Goal: Task Accomplishment & Management: Manage account settings

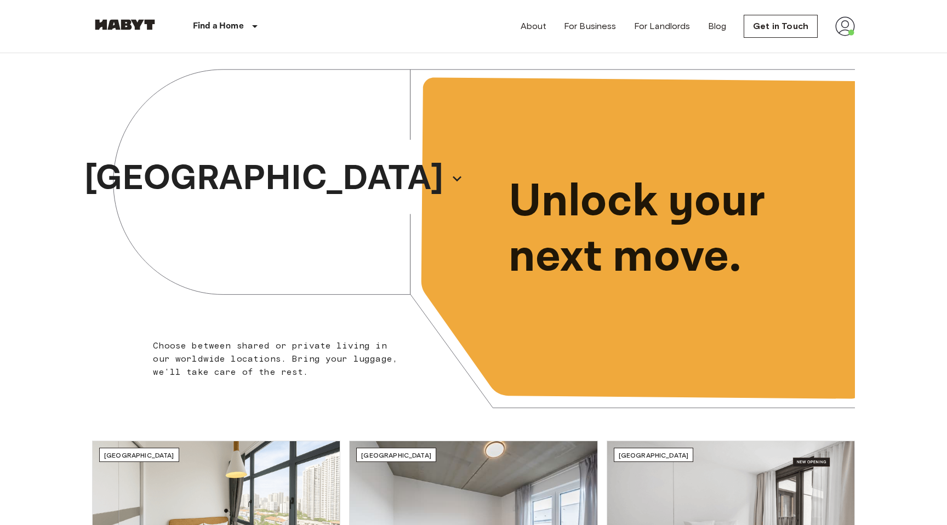
click at [839, 32] on img at bounding box center [845, 26] width 20 height 20
click at [865, 43] on li "Profile" at bounding box center [884, 46] width 110 height 20
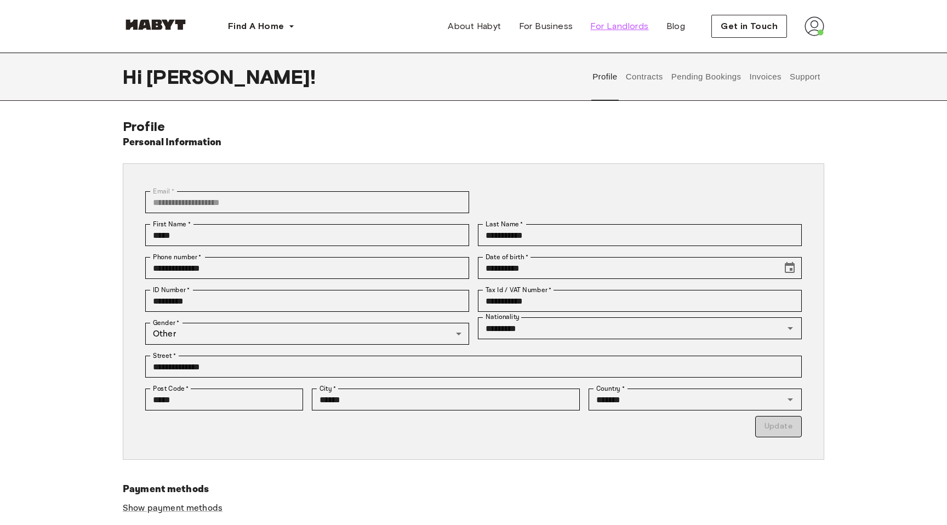
click at [599, 30] on span "For Landlords" at bounding box center [619, 26] width 58 height 13
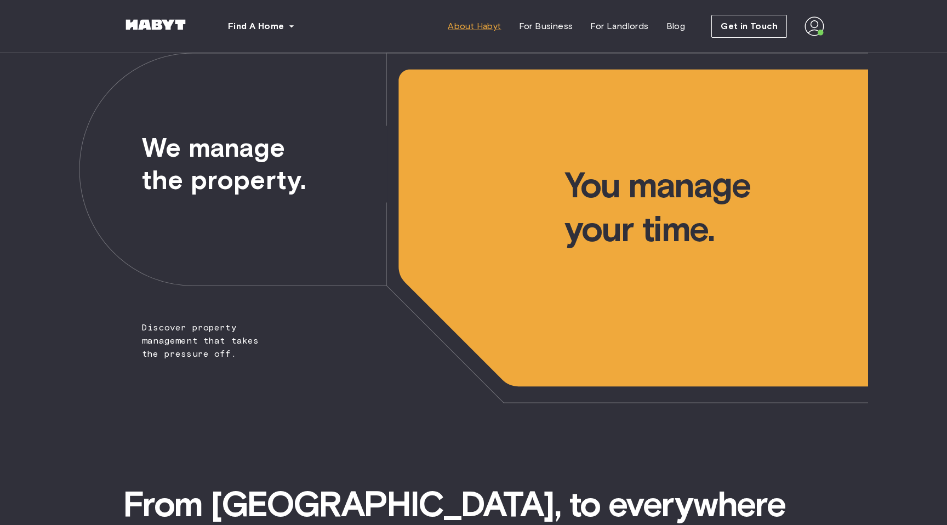
click at [487, 21] on span "About Habyt" at bounding box center [474, 26] width 53 height 13
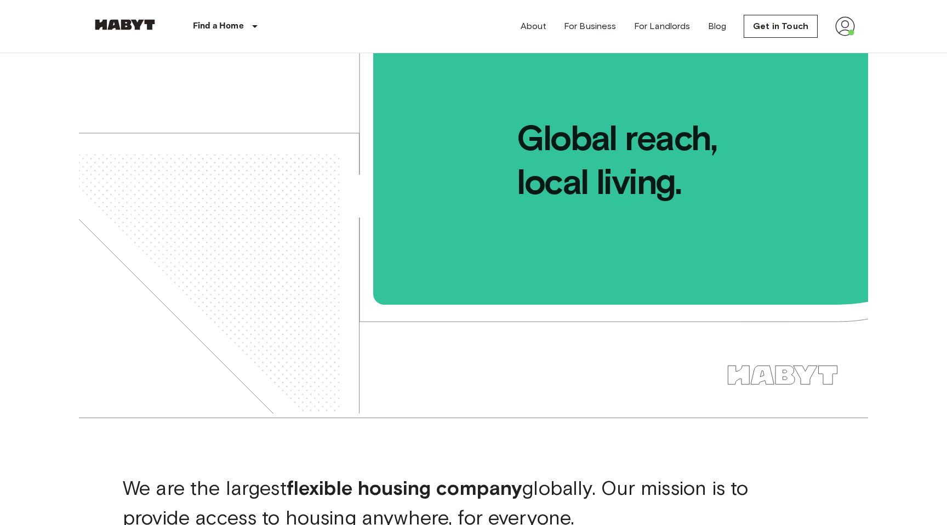
click at [851, 27] on img at bounding box center [845, 26] width 20 height 20
click at [852, 48] on li "Profile" at bounding box center [884, 46] width 110 height 20
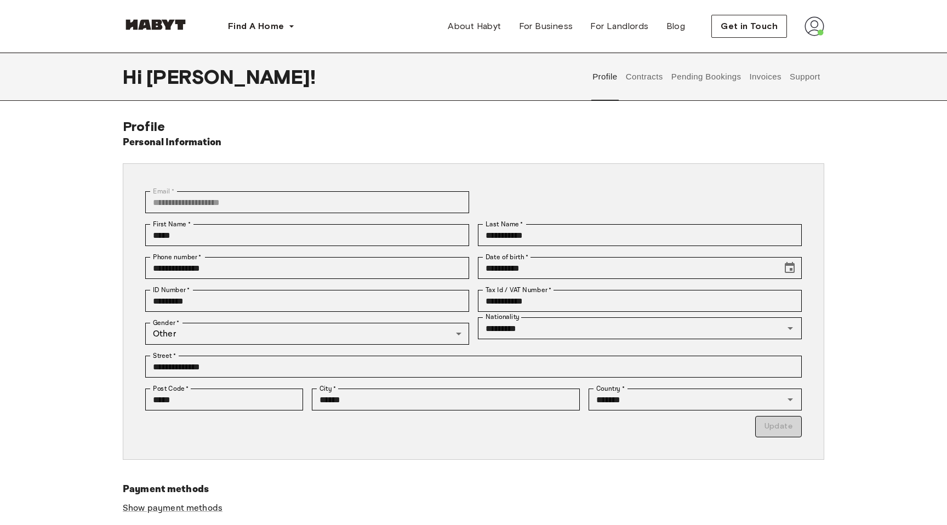
click at [640, 73] on button "Contracts" at bounding box center [644, 77] width 40 height 48
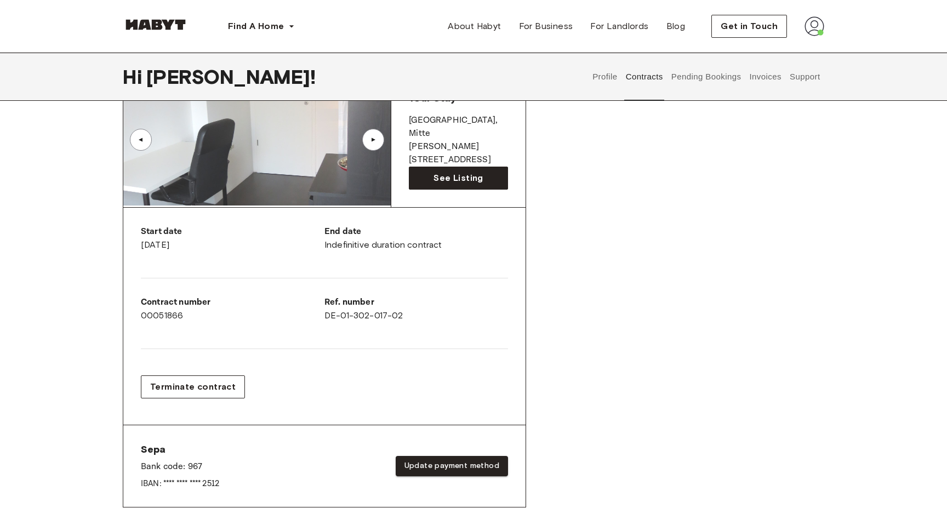
scroll to position [115, 0]
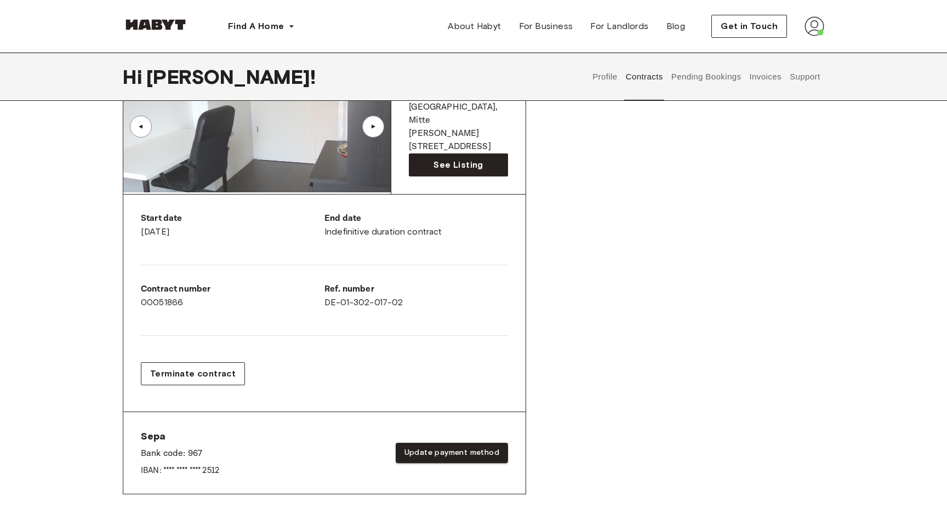
click at [203, 359] on div "Terminate contract" at bounding box center [324, 374] width 367 height 41
click at [204, 377] on span "Terminate contract" at bounding box center [193, 373] width 86 height 13
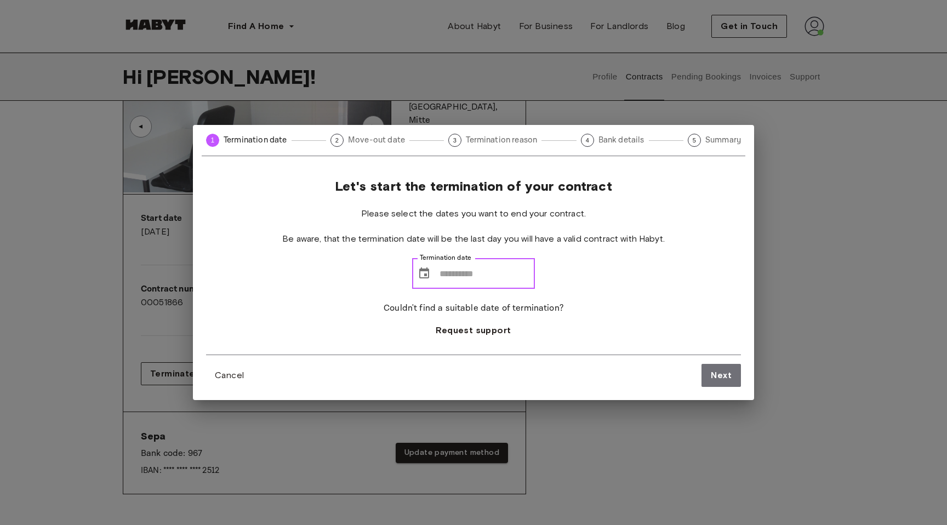
click at [481, 268] on input "Termination date" at bounding box center [487, 273] width 95 height 31
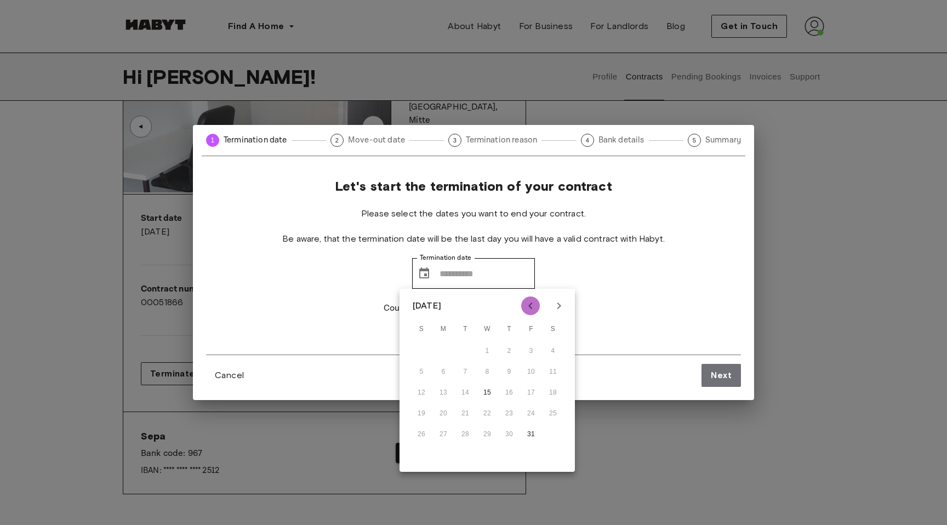
click at [532, 307] on icon "Previous month" at bounding box center [530, 305] width 13 height 13
click at [561, 308] on icon "Next month" at bounding box center [559, 305] width 13 height 13
click at [560, 304] on icon "Next month" at bounding box center [559, 305] width 13 height 13
click at [533, 303] on icon "Previous month" at bounding box center [530, 305] width 13 height 13
click at [529, 306] on icon "Previous month" at bounding box center [530, 306] width 4 height 7
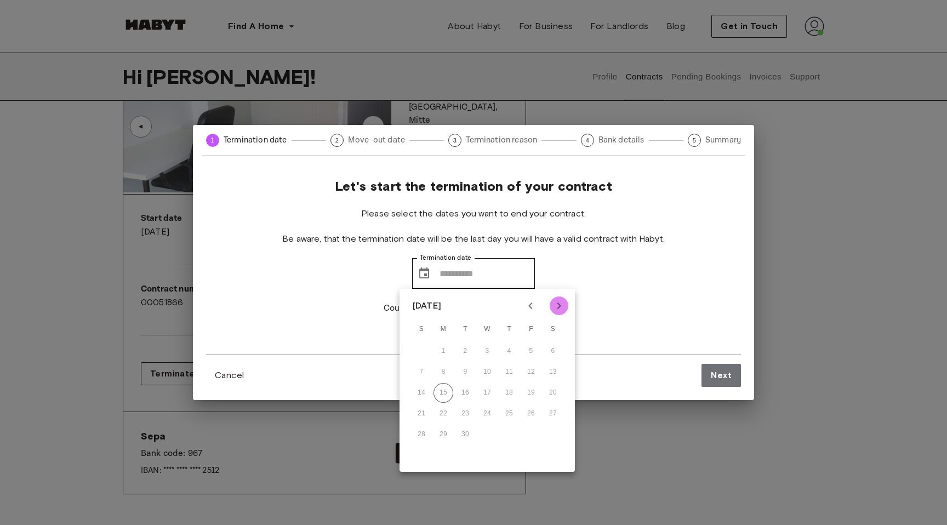
click at [559, 306] on icon "Next month" at bounding box center [559, 305] width 13 height 13
click at [559, 300] on icon "Next month" at bounding box center [559, 305] width 13 height 13
click at [633, 277] on div "Let's start the termination of your contract Please select the dates you want t…" at bounding box center [473, 266] width 535 height 177
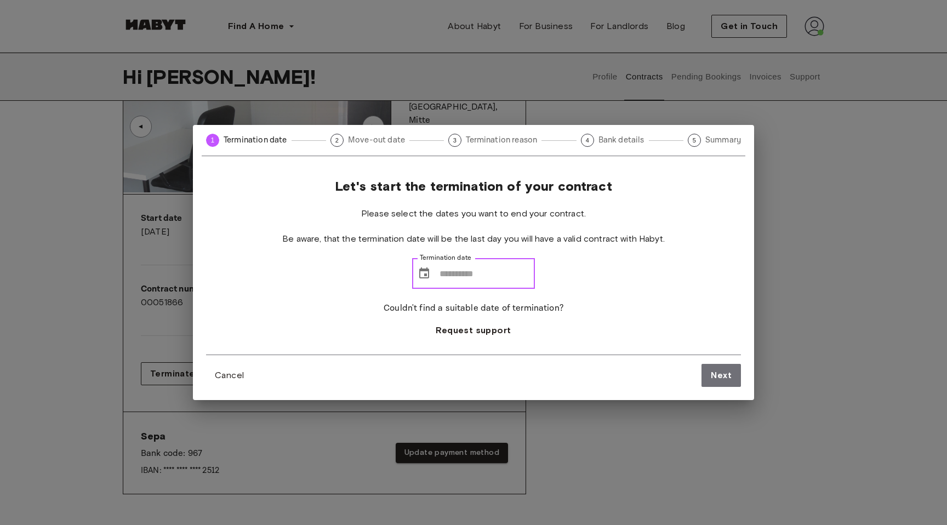
click at [463, 278] on input "Termination date" at bounding box center [487, 273] width 95 height 31
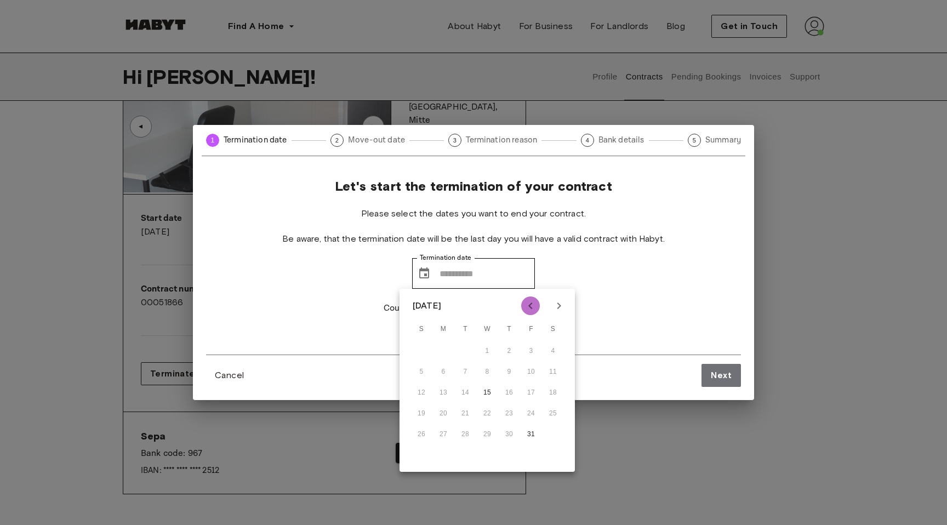
click at [534, 308] on icon "Previous month" at bounding box center [530, 305] width 13 height 13
click at [569, 311] on div "[DATE]" at bounding box center [487, 306] width 175 height 16
click at [560, 309] on icon "Next month" at bounding box center [559, 305] width 13 height 13
click at [534, 308] on icon "Previous month" at bounding box center [530, 305] width 13 height 13
click at [558, 304] on icon "Next month" at bounding box center [560, 306] width 4 height 7
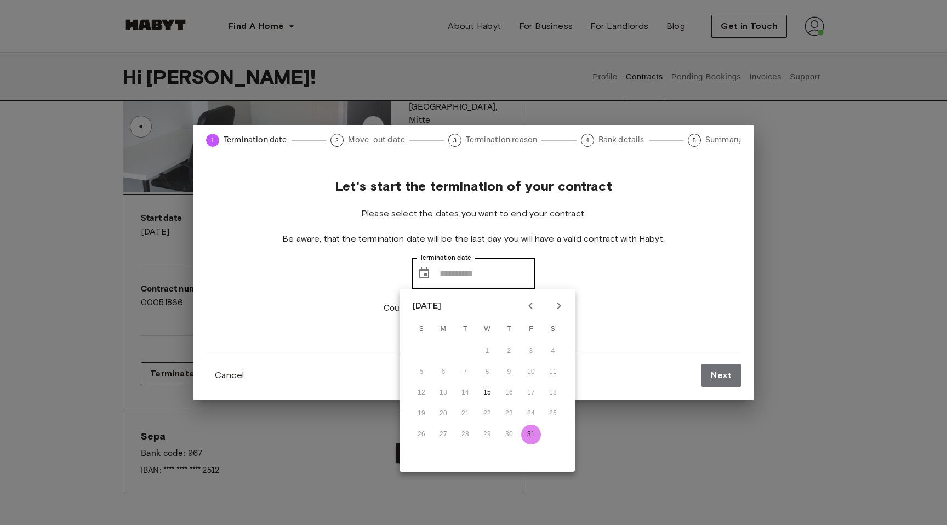
click at [528, 436] on button "31" at bounding box center [531, 435] width 20 height 20
type input "**********"
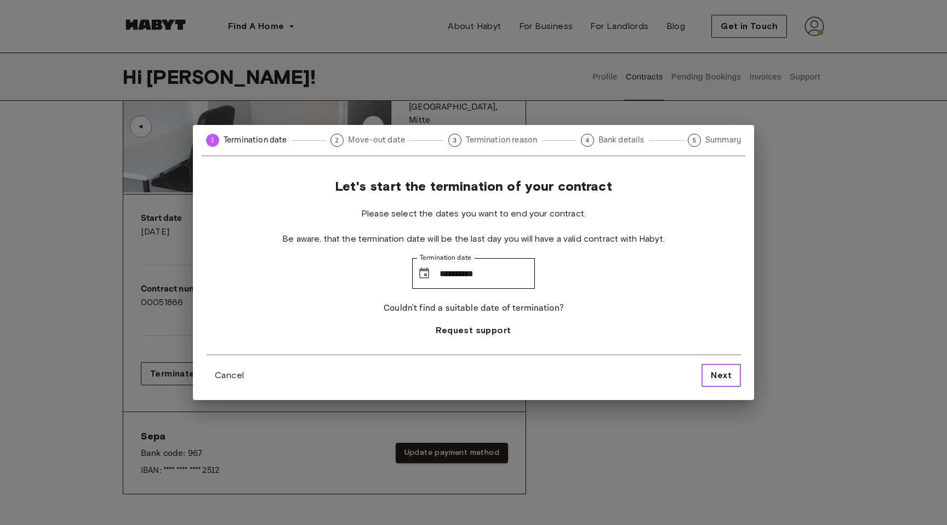
click at [714, 376] on span "Next" at bounding box center [721, 375] width 21 height 13
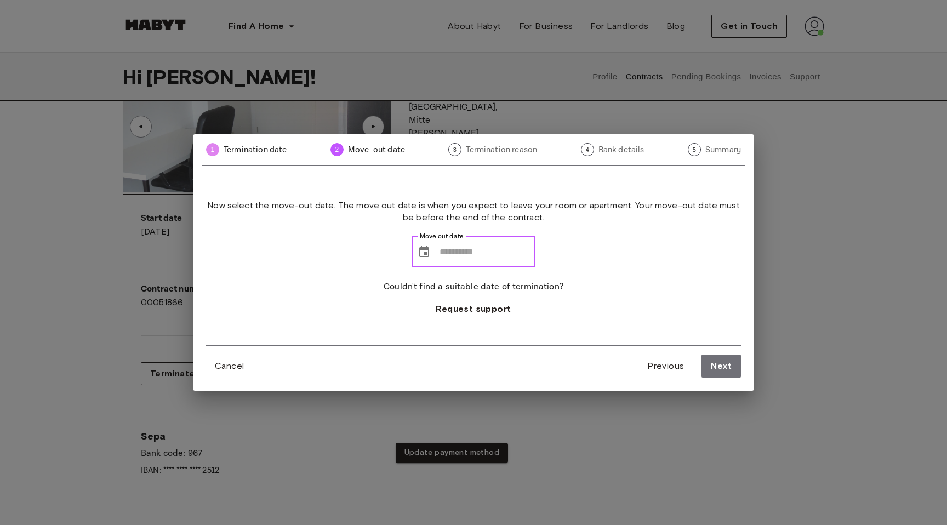
click at [459, 258] on input "Move out date" at bounding box center [487, 252] width 95 height 31
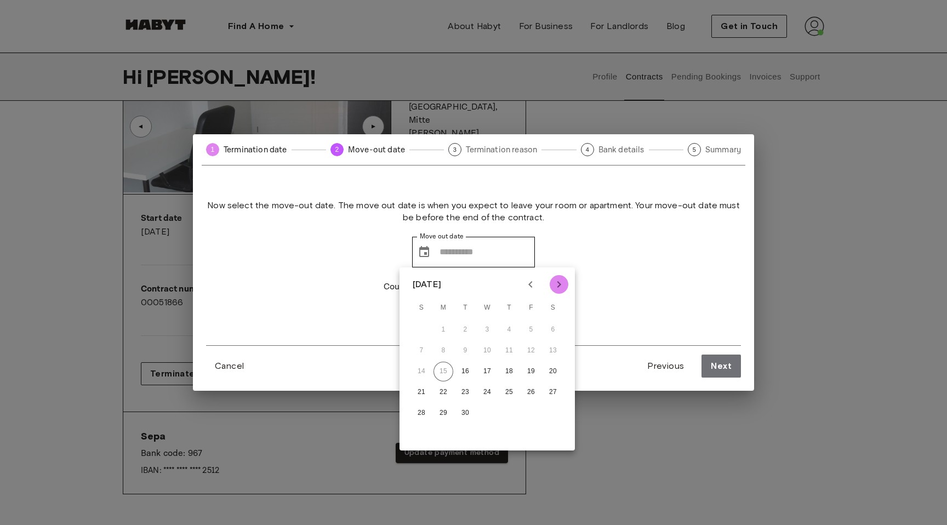
click at [554, 281] on icon "Next month" at bounding box center [559, 284] width 13 height 13
click at [532, 281] on icon "Previous month" at bounding box center [530, 284] width 13 height 13
click at [532, 281] on icon "Previous month" at bounding box center [530, 284] width 4 height 7
click at [565, 285] on icon "Next month" at bounding box center [559, 284] width 13 height 13
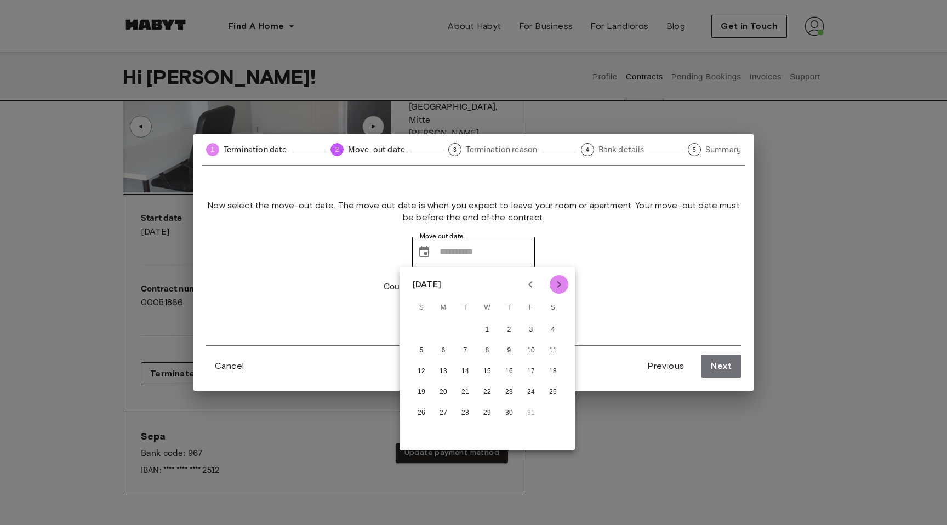
click at [565, 285] on icon "Next month" at bounding box center [559, 284] width 13 height 13
click at [533, 287] on icon "Previous month" at bounding box center [530, 284] width 13 height 13
click at [508, 412] on button "30" at bounding box center [509, 413] width 20 height 20
type input "**********"
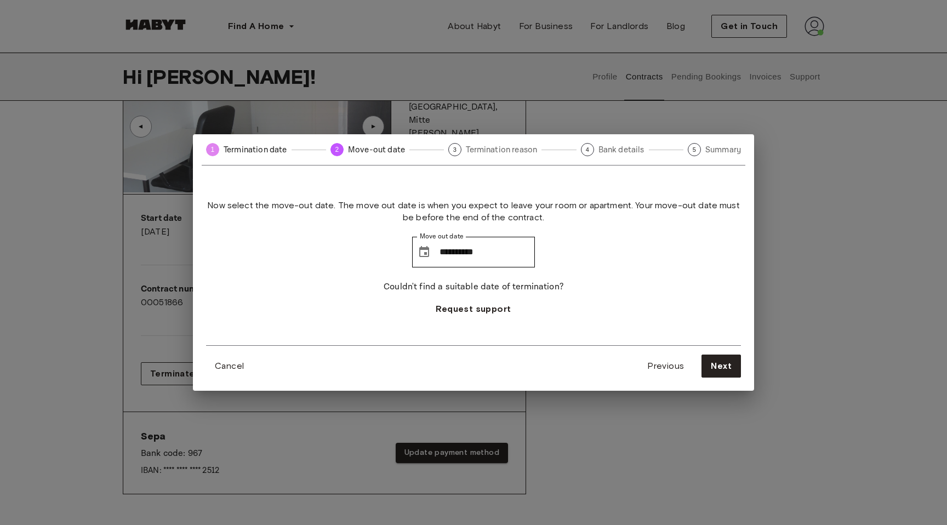
click at [608, 275] on div "**********" at bounding box center [473, 265] width 535 height 157
click at [486, 266] on input "**********" at bounding box center [487, 252] width 95 height 31
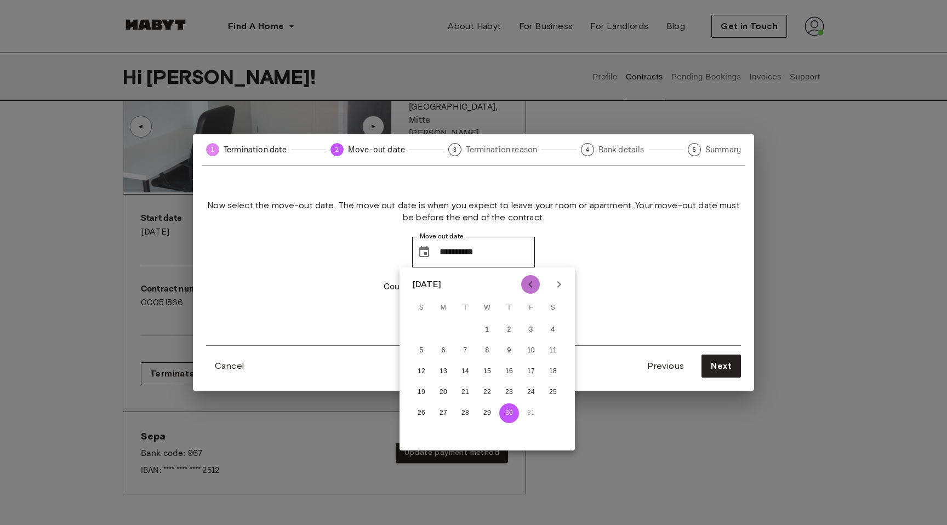
click at [530, 287] on icon "Previous month" at bounding box center [530, 284] width 13 height 13
click at [564, 283] on icon "Next month" at bounding box center [559, 284] width 13 height 13
click at [530, 283] on icon "Previous month" at bounding box center [530, 284] width 4 height 7
click at [559, 285] on icon "Next month" at bounding box center [559, 284] width 13 height 13
click at [595, 283] on div "**********" at bounding box center [473, 265] width 535 height 157
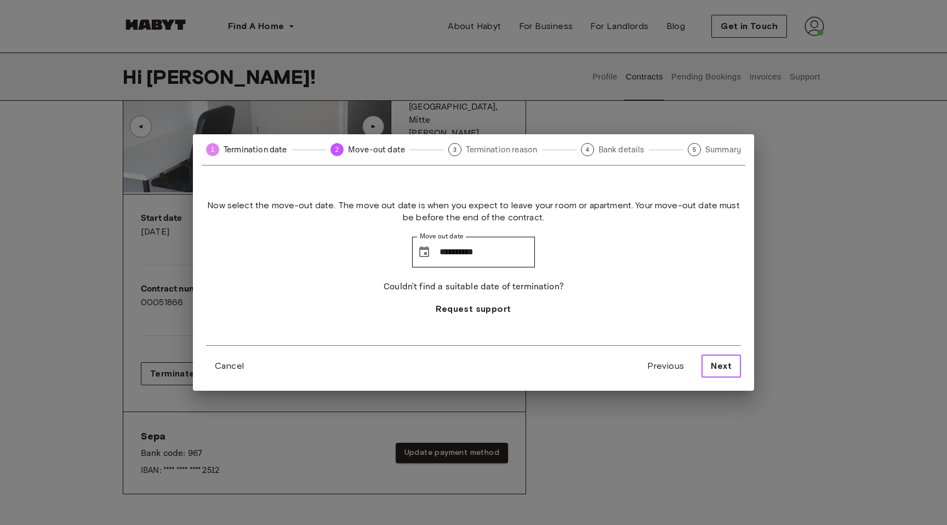
click at [722, 366] on span "Next" at bounding box center [721, 366] width 21 height 13
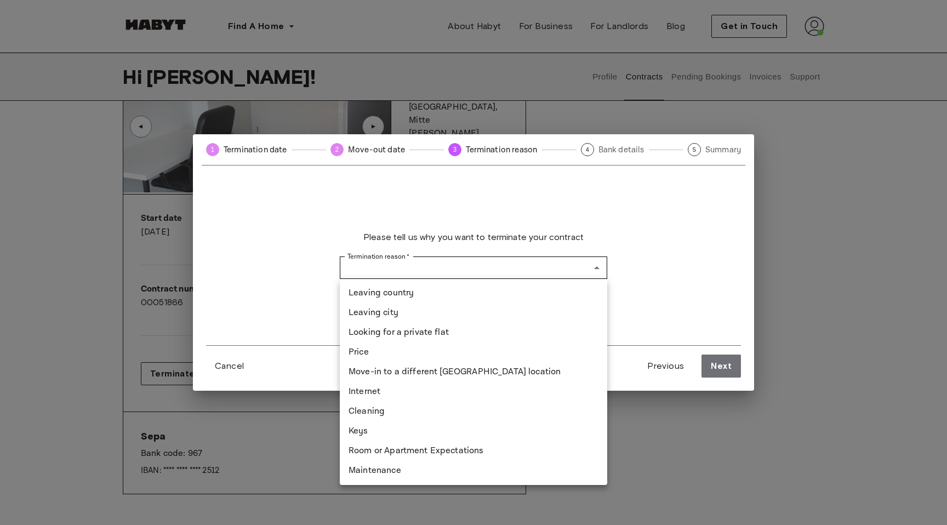
click at [479, 330] on li "Looking for a private flat" at bounding box center [474, 333] width 268 height 20
type input "**********"
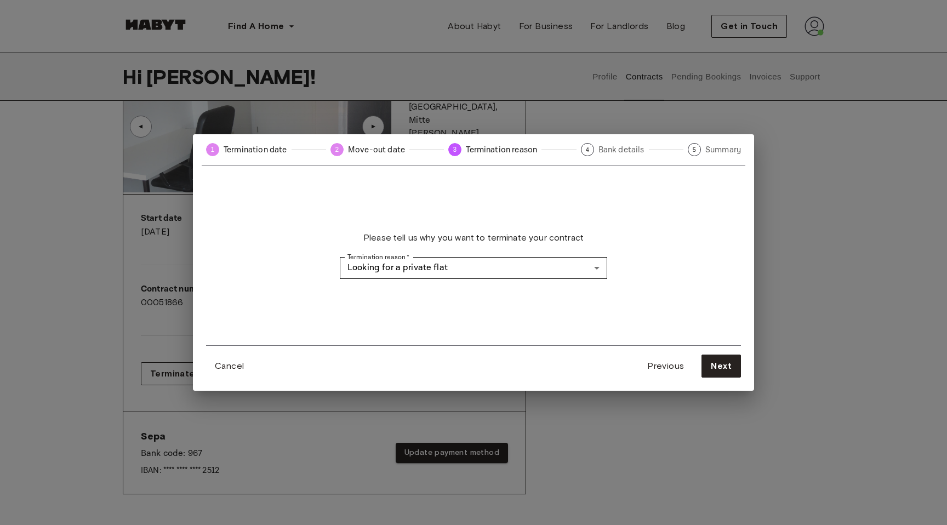
click at [536, 317] on div "**********" at bounding box center [473, 265] width 535 height 157
click at [710, 366] on button "Next" at bounding box center [721, 366] width 39 height 23
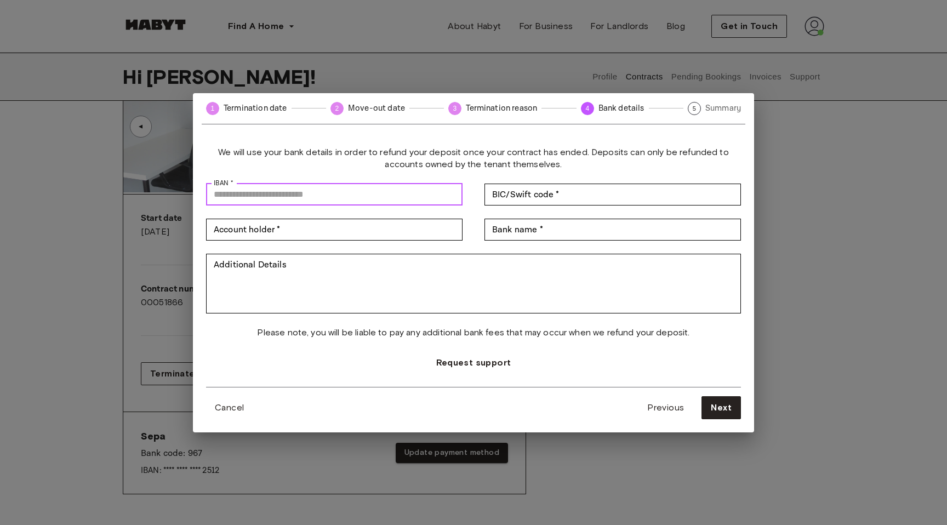
click at [259, 187] on input "IBAN *" at bounding box center [334, 195] width 257 height 22
click at [316, 167] on span "We will use your bank details in order to refund your deposit once your contrac…" at bounding box center [473, 158] width 535 height 24
